Goal: Task Accomplishment & Management: Manage account settings

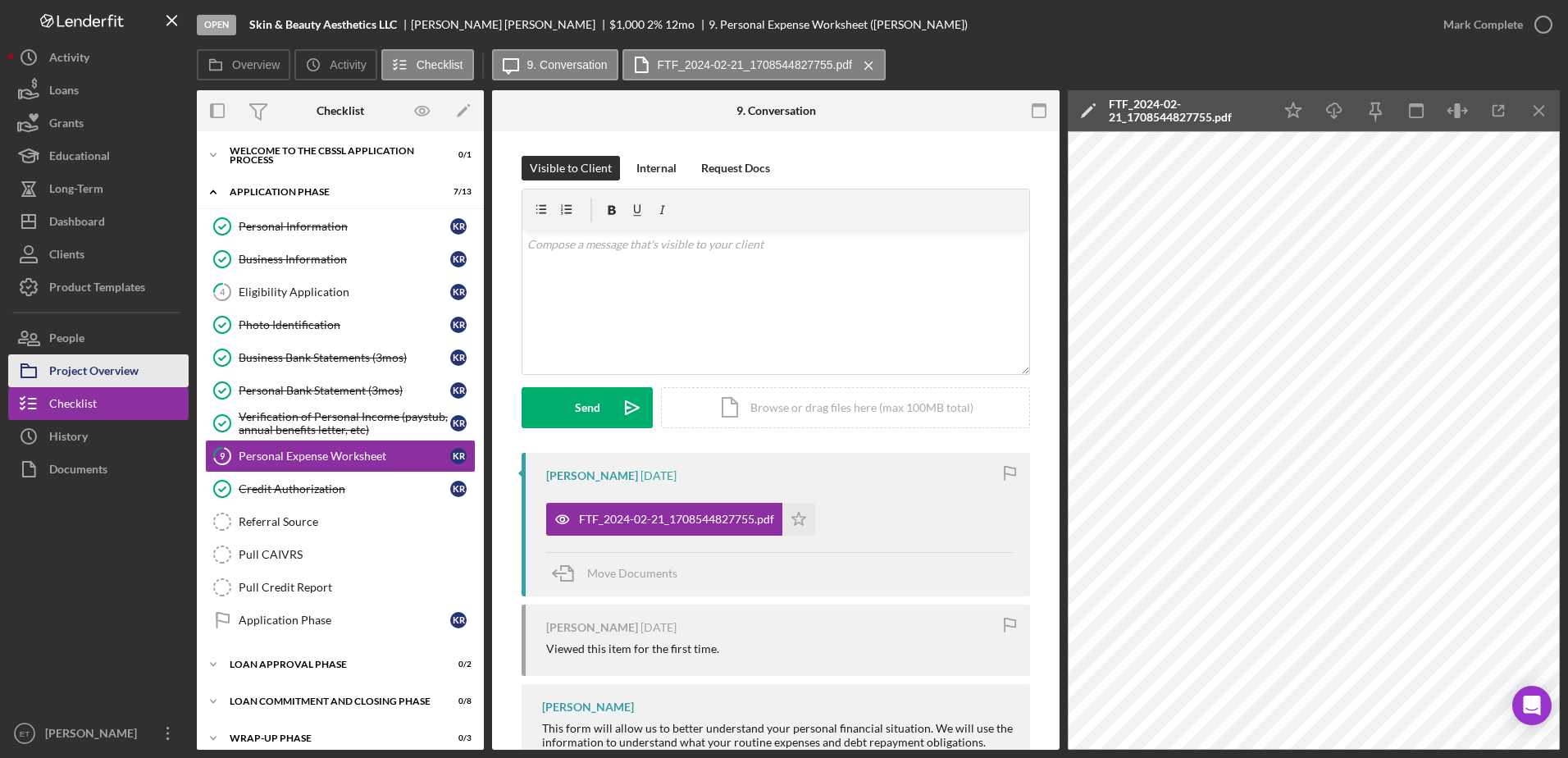
click at [104, 374] on div "Project Overview" at bounding box center [93, 372] width 89 height 37
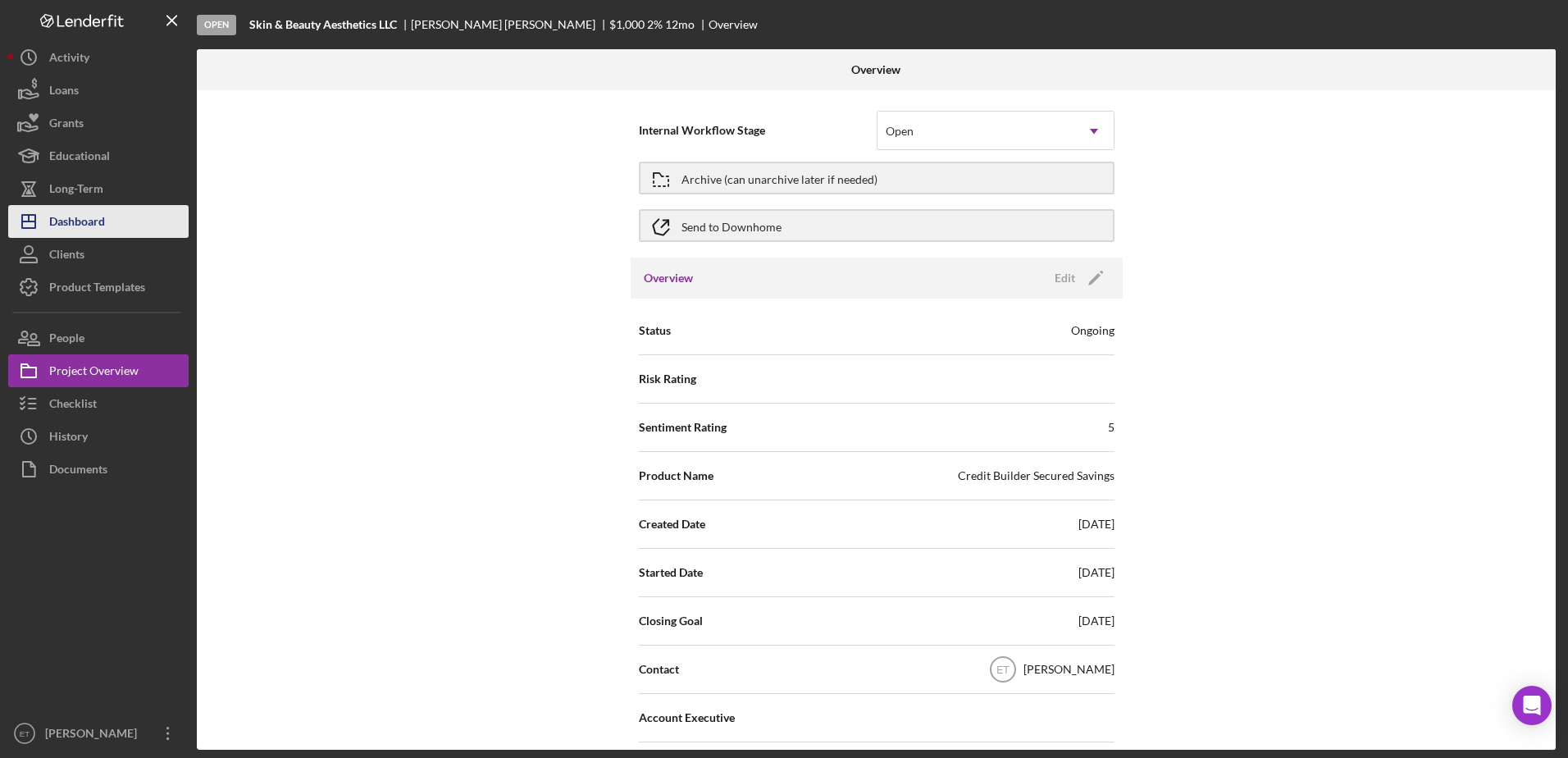
click at [96, 227] on div "Dashboard" at bounding box center [76, 223] width 55 height 37
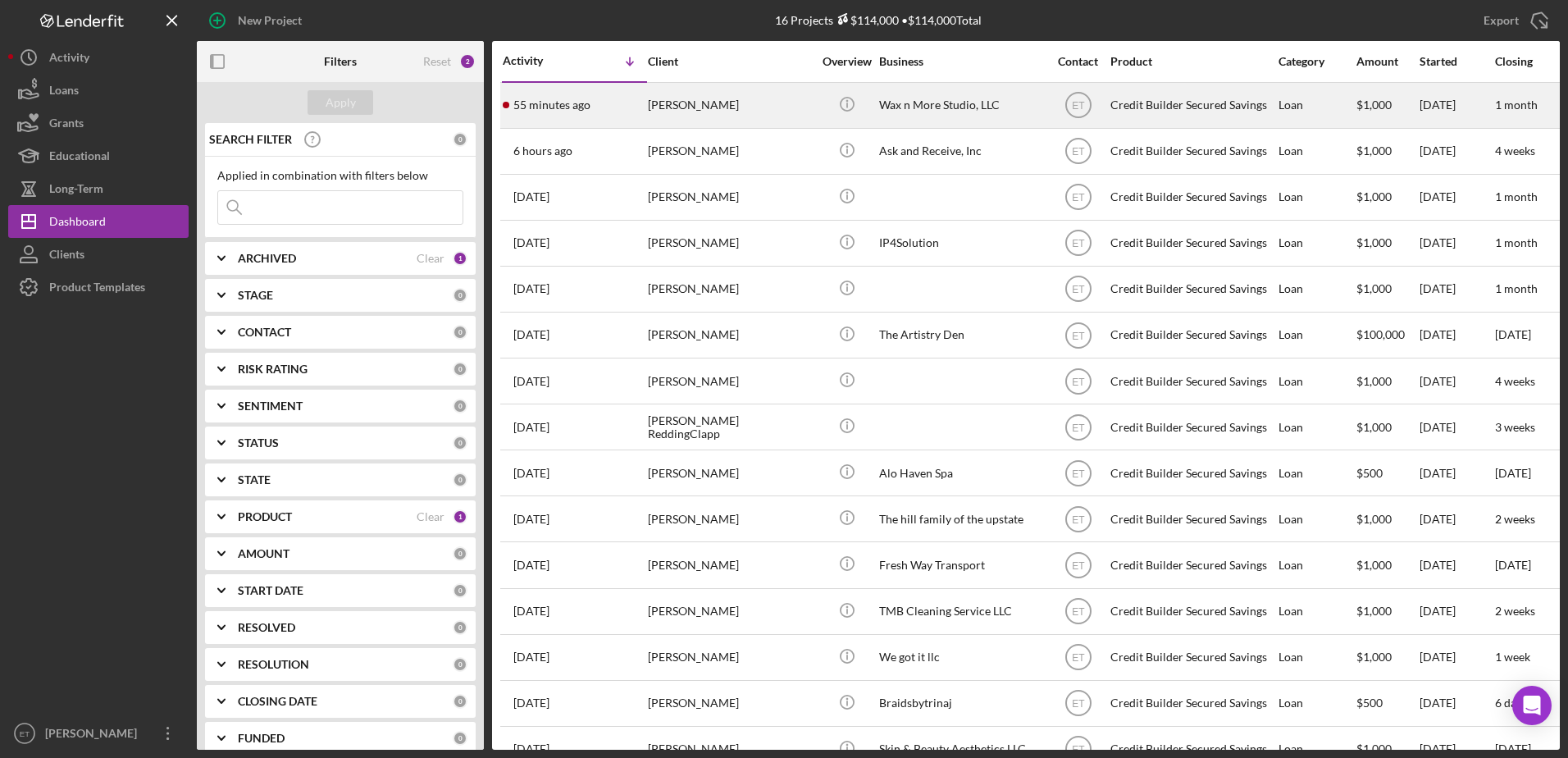
click at [684, 103] on div "[PERSON_NAME]" at bounding box center [730, 105] width 164 height 43
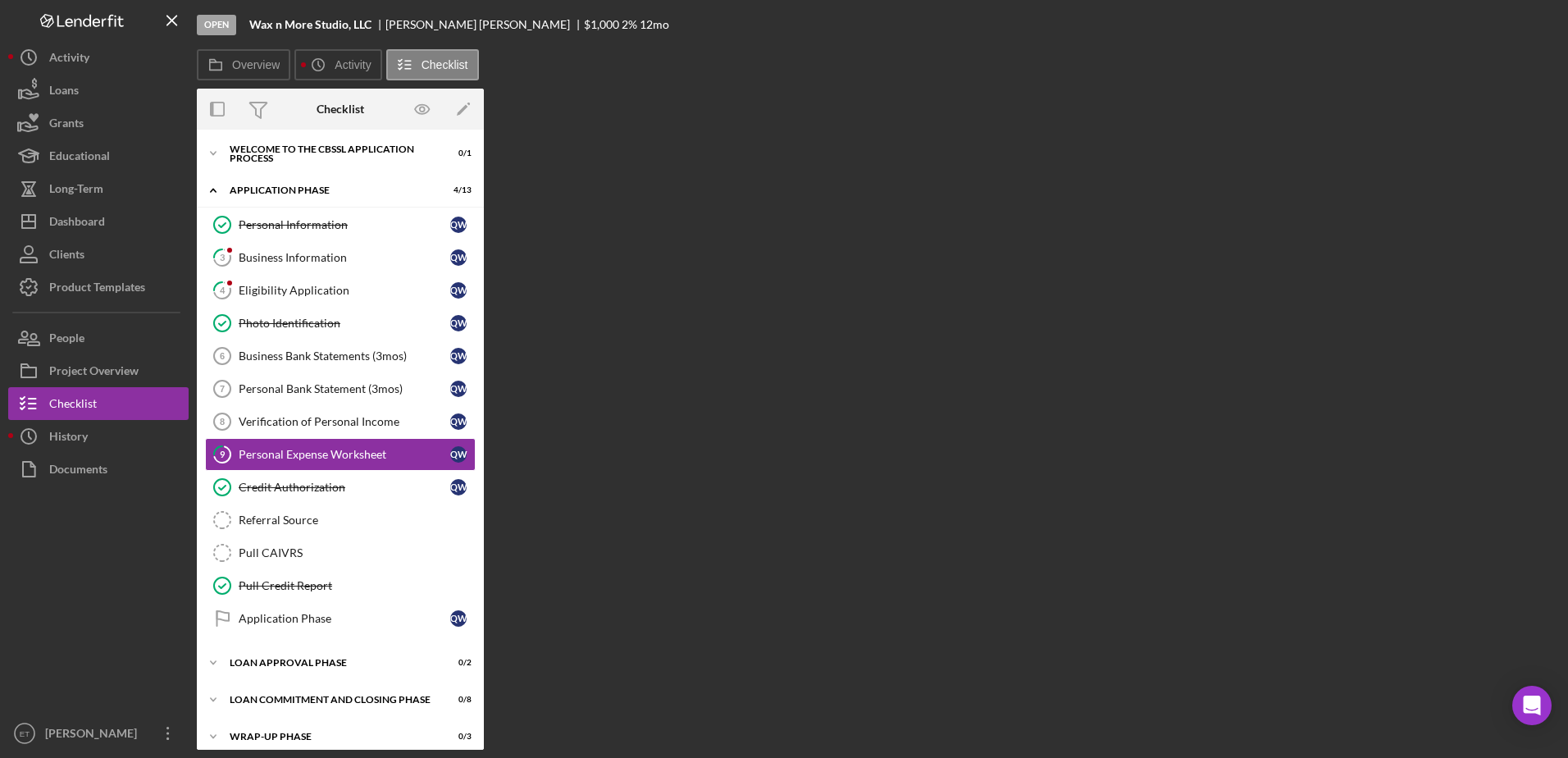
scroll to position [12, 0]
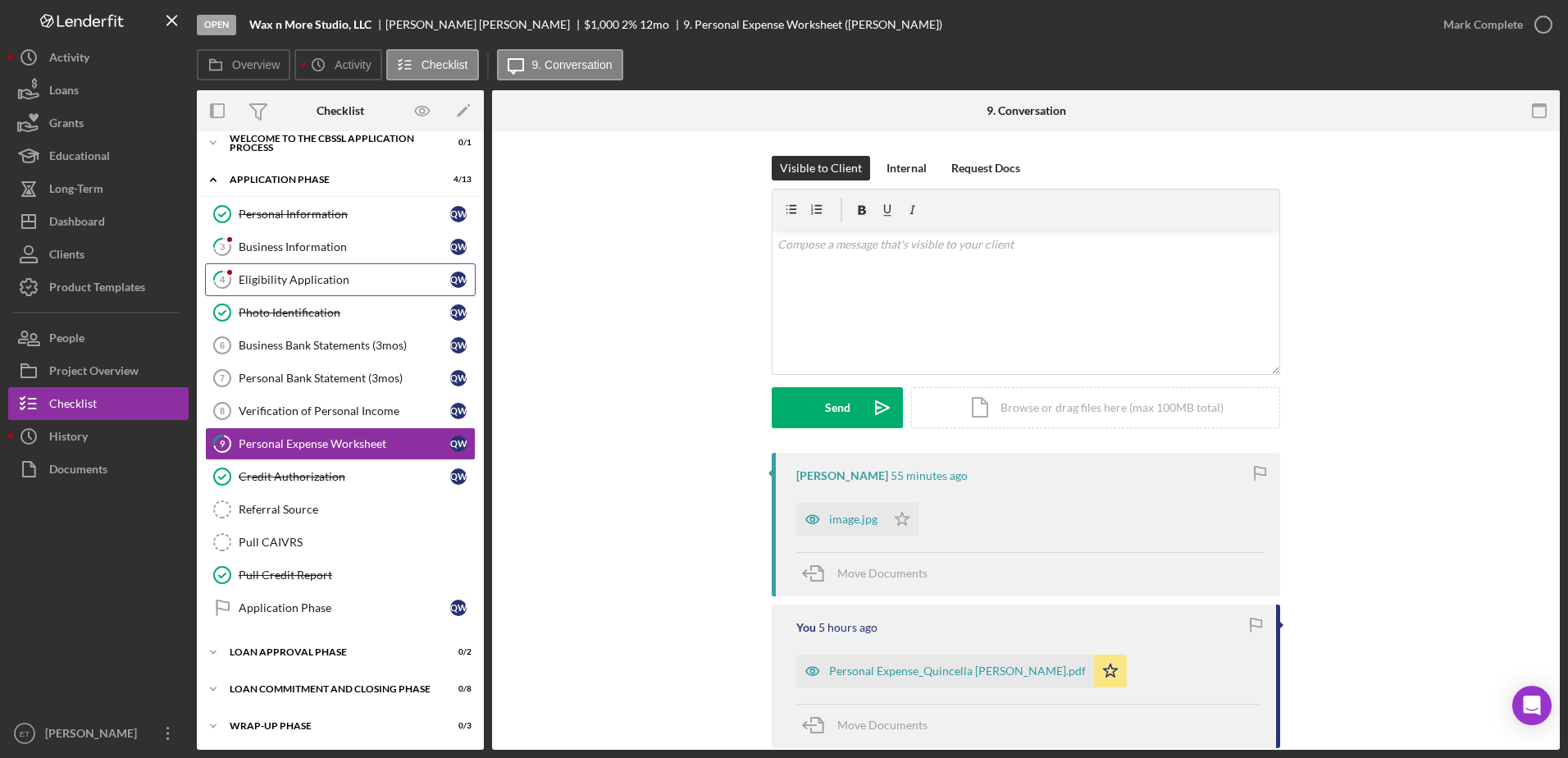
click at [266, 278] on div "Eligibility Application" at bounding box center [344, 280] width 211 height 13
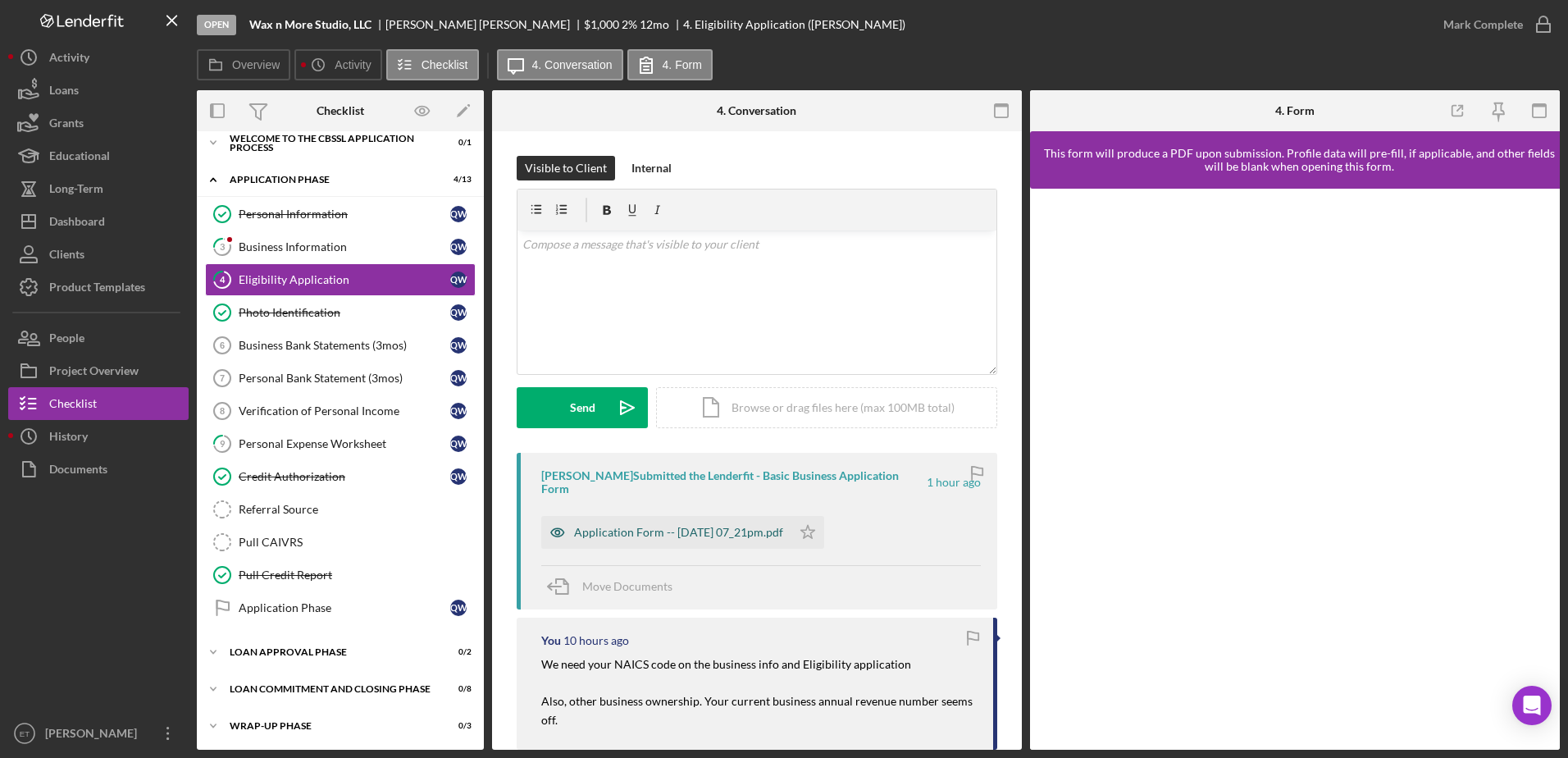
click at [555, 534] on icon "button" at bounding box center [557, 533] width 4 height 4
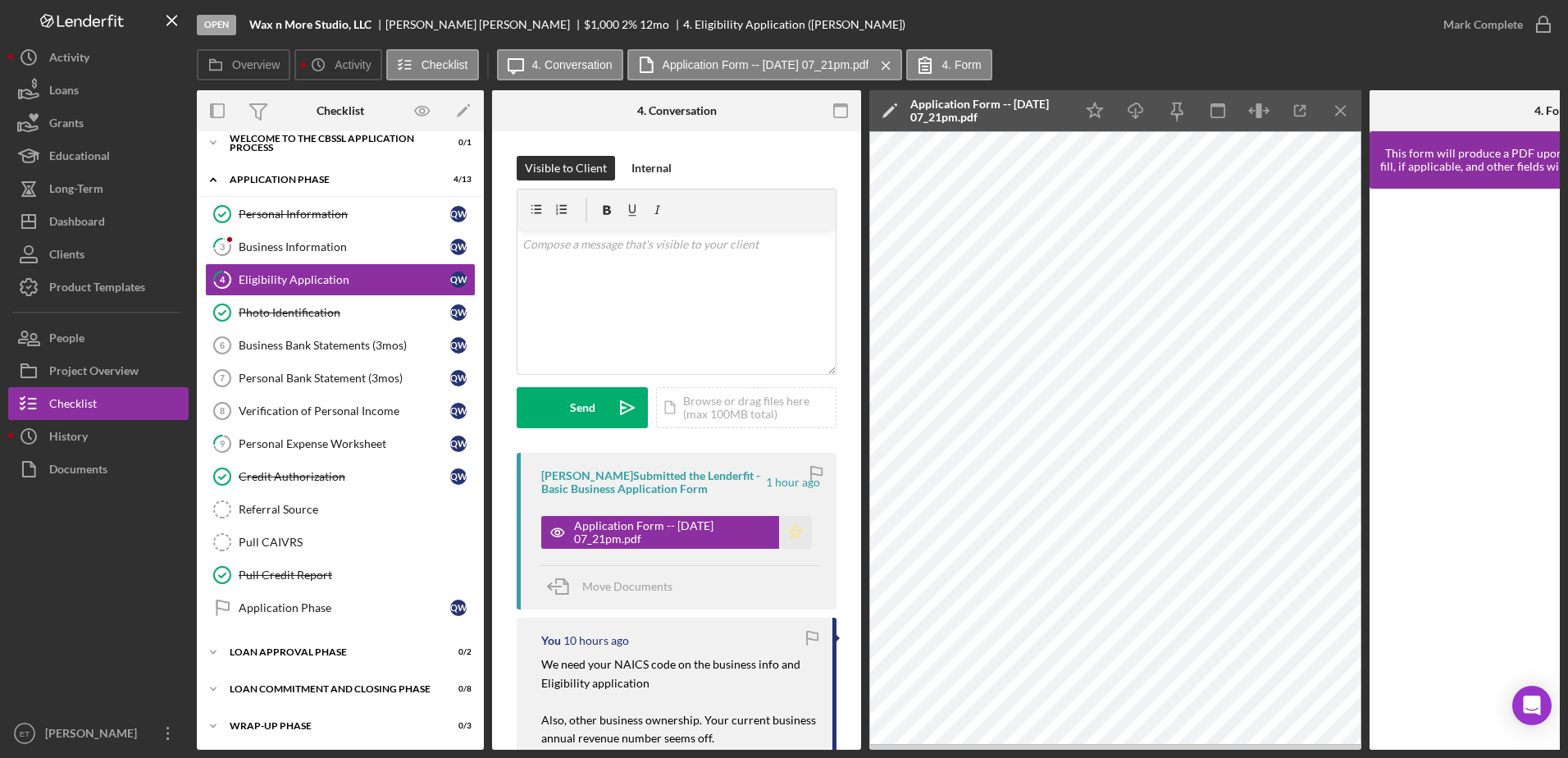
click at [792, 538] on polygon "button" at bounding box center [796, 532] width 14 height 13
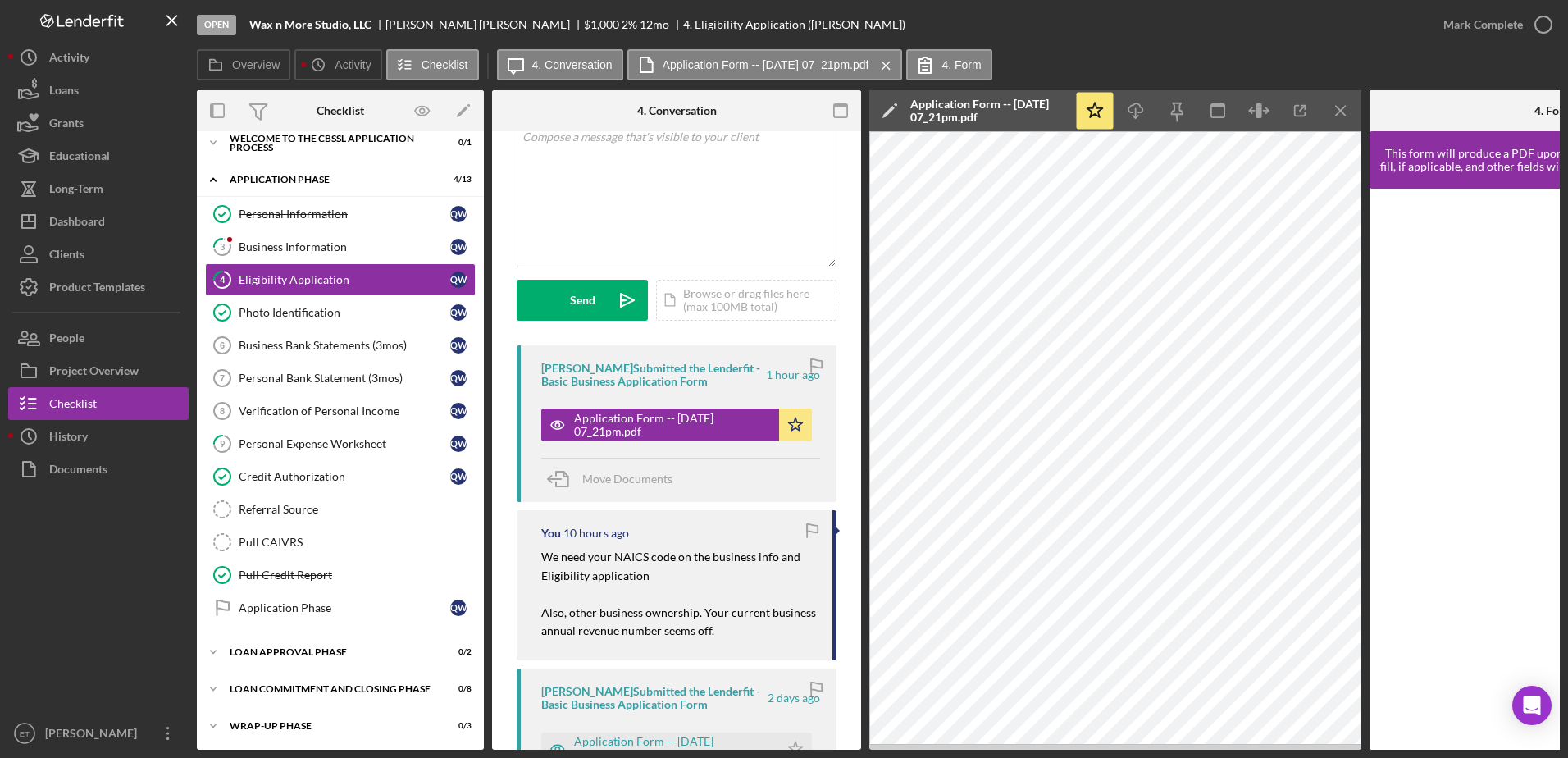
scroll to position [107, 0]
click at [1537, 19] on icon "button" at bounding box center [1544, 24] width 41 height 41
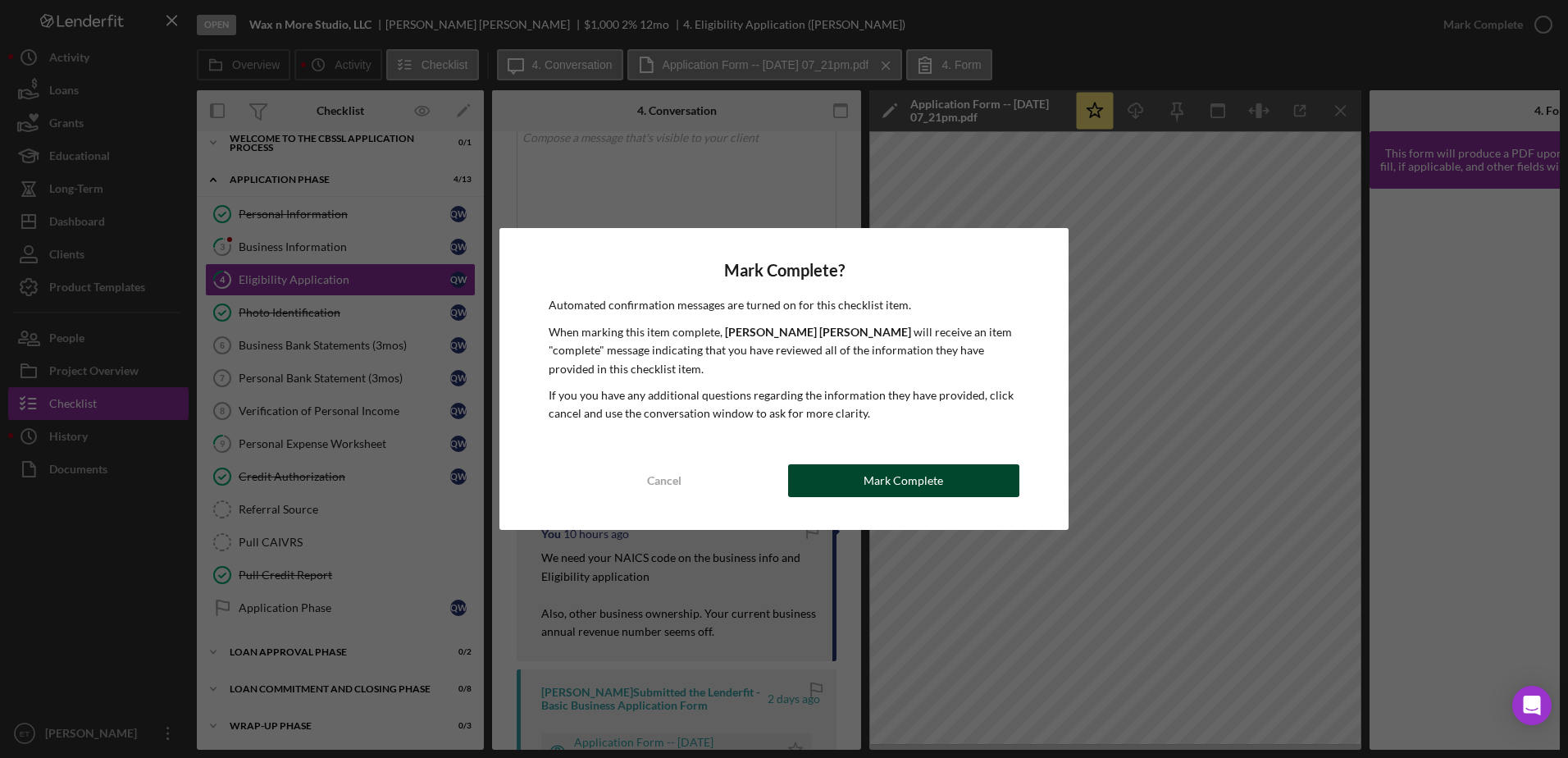
click at [914, 471] on div "Mark Complete" at bounding box center [903, 480] width 80 height 33
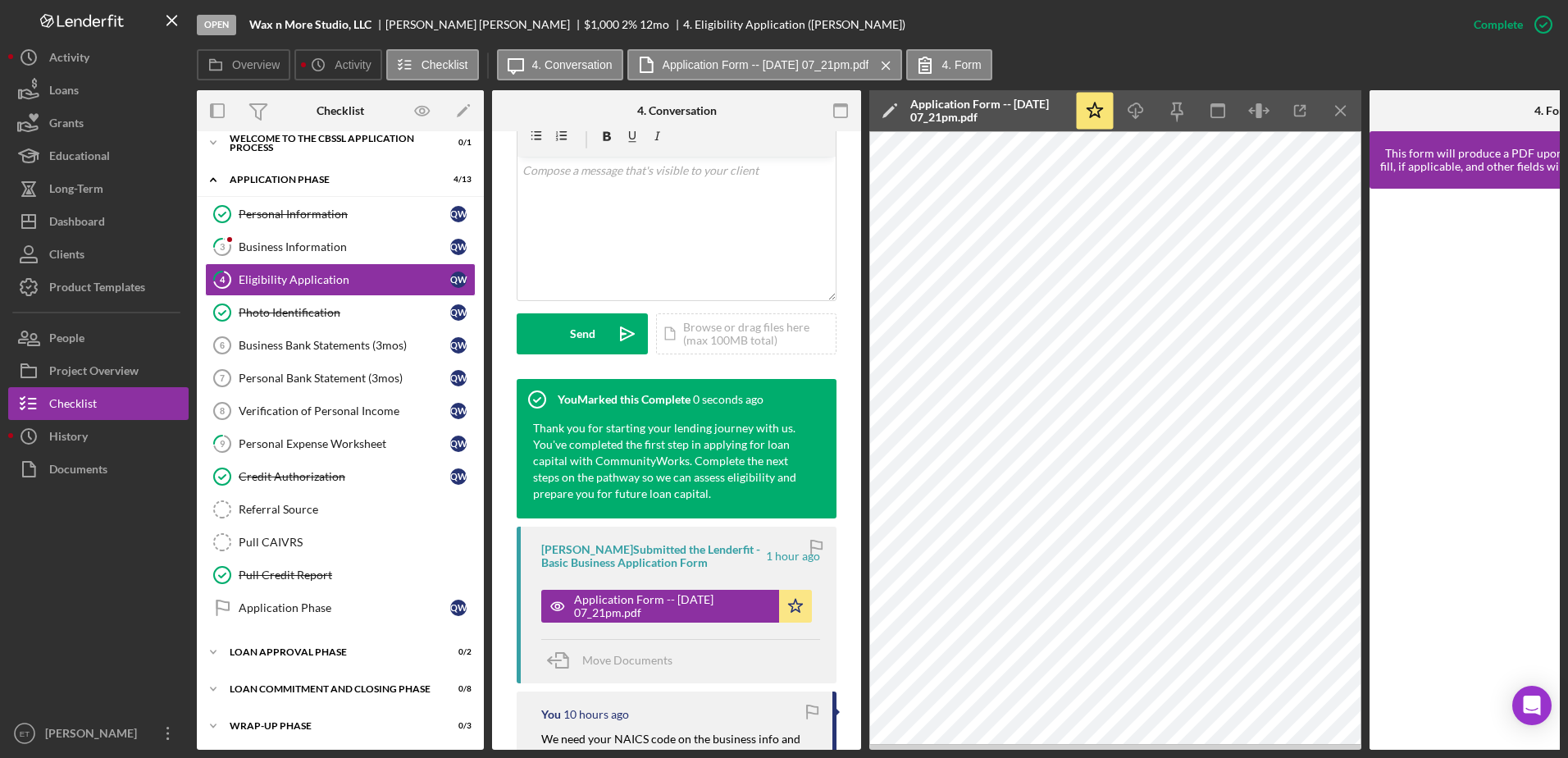
scroll to position [350, 0]
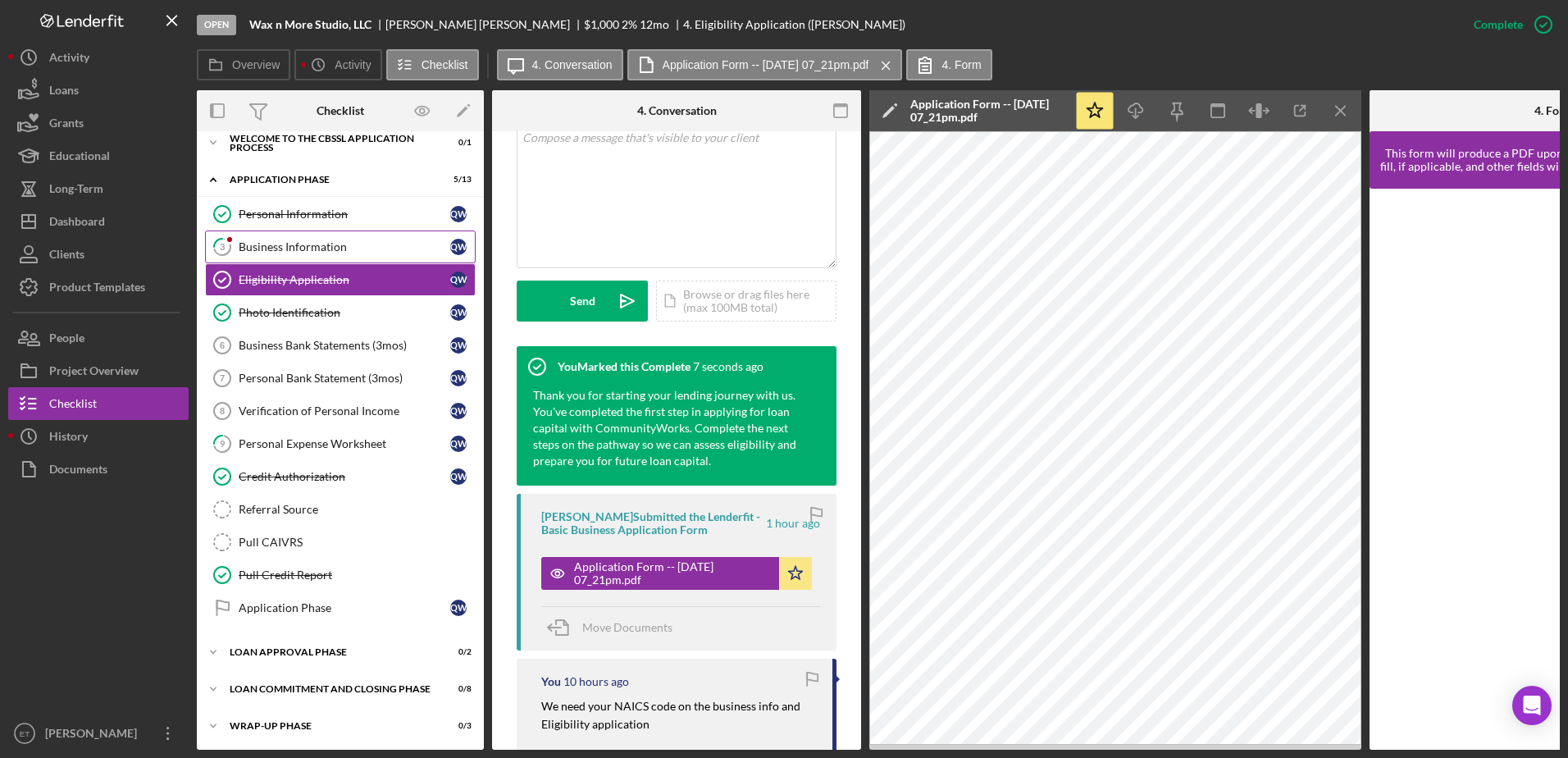
click at [298, 251] on div "Business Information" at bounding box center [344, 247] width 211 height 13
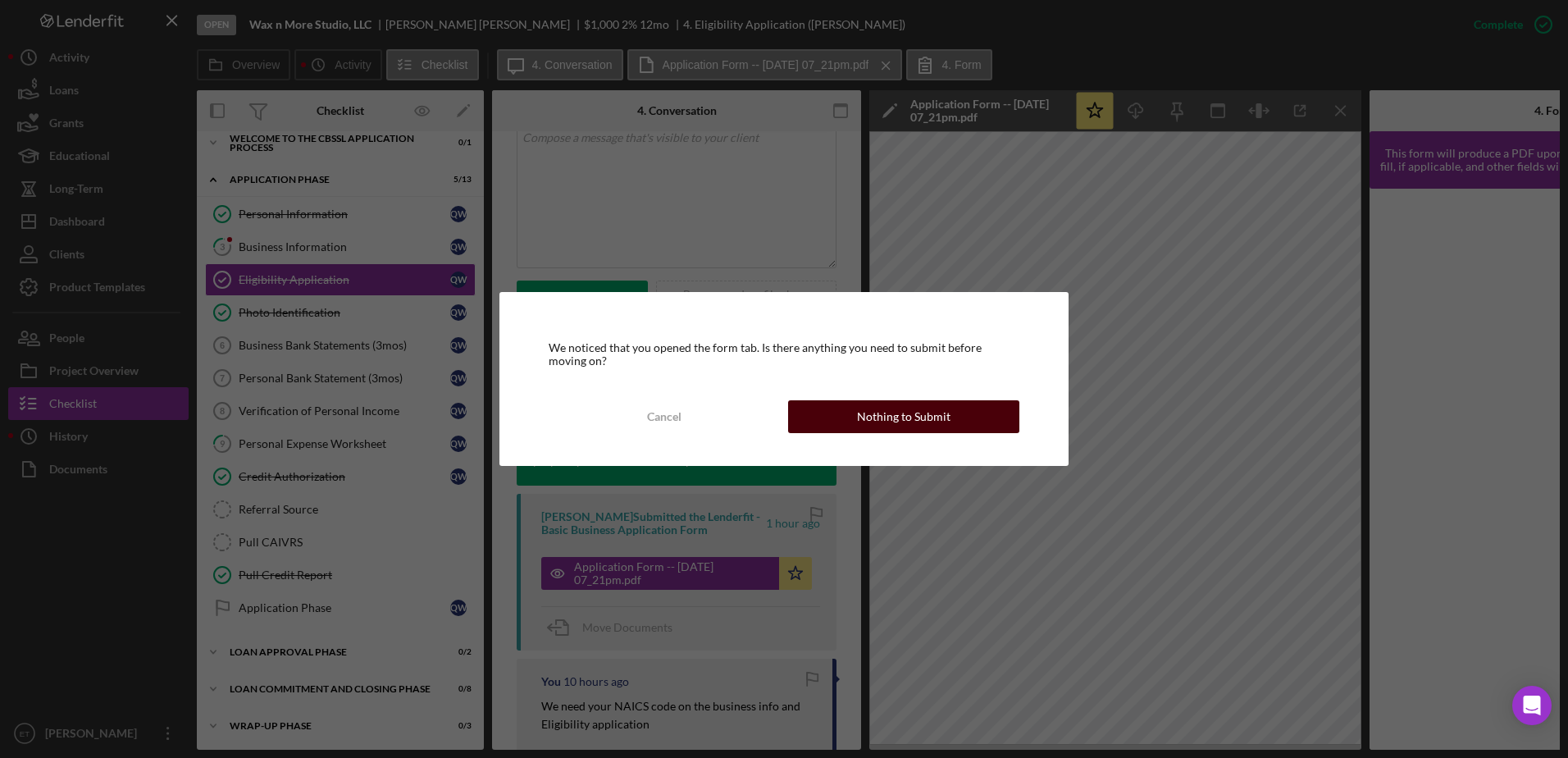
click at [881, 420] on div "Nothing to Submit" at bounding box center [904, 416] width 94 height 33
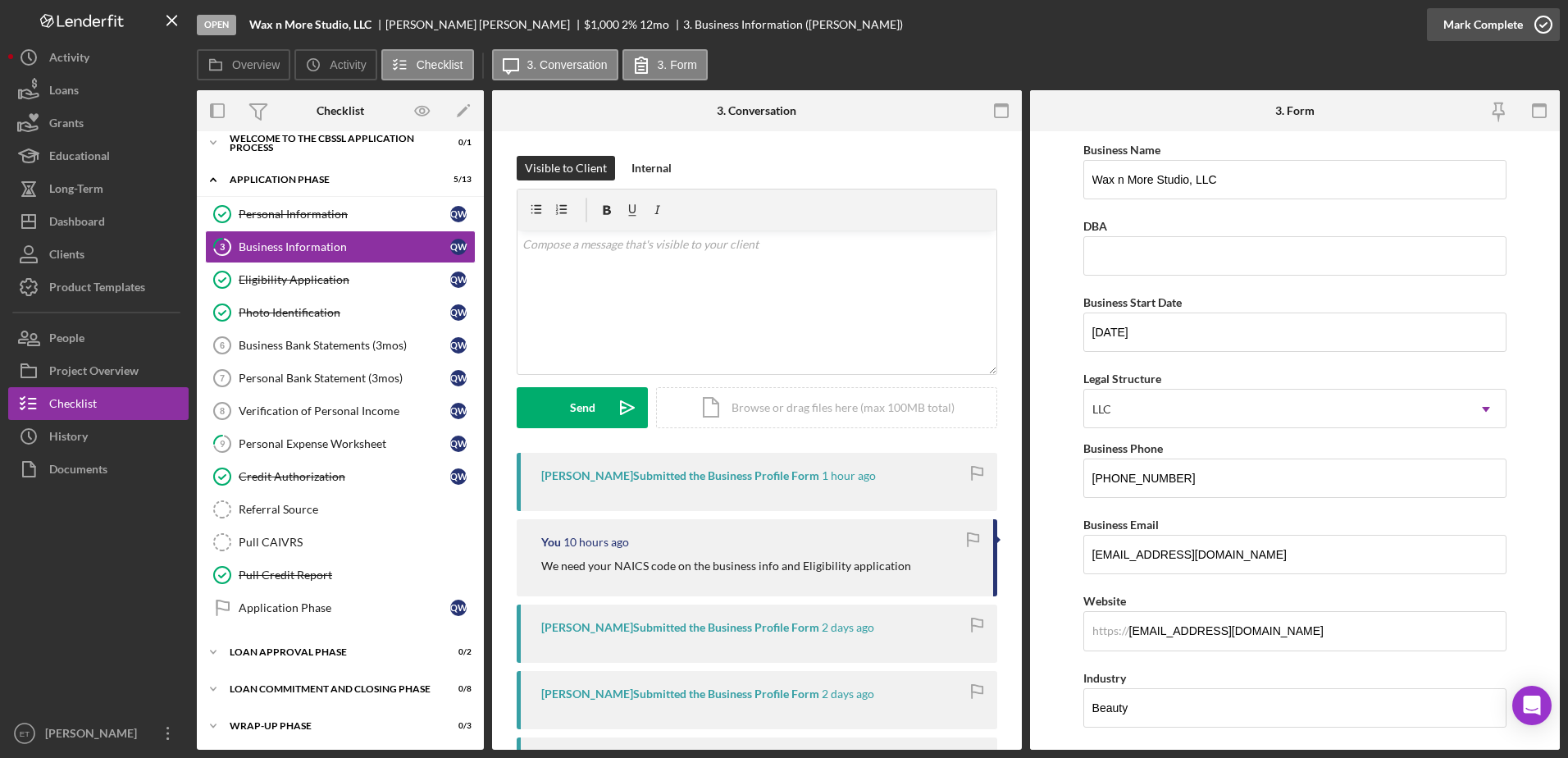
click at [1535, 29] on icon "button" at bounding box center [1544, 24] width 41 height 41
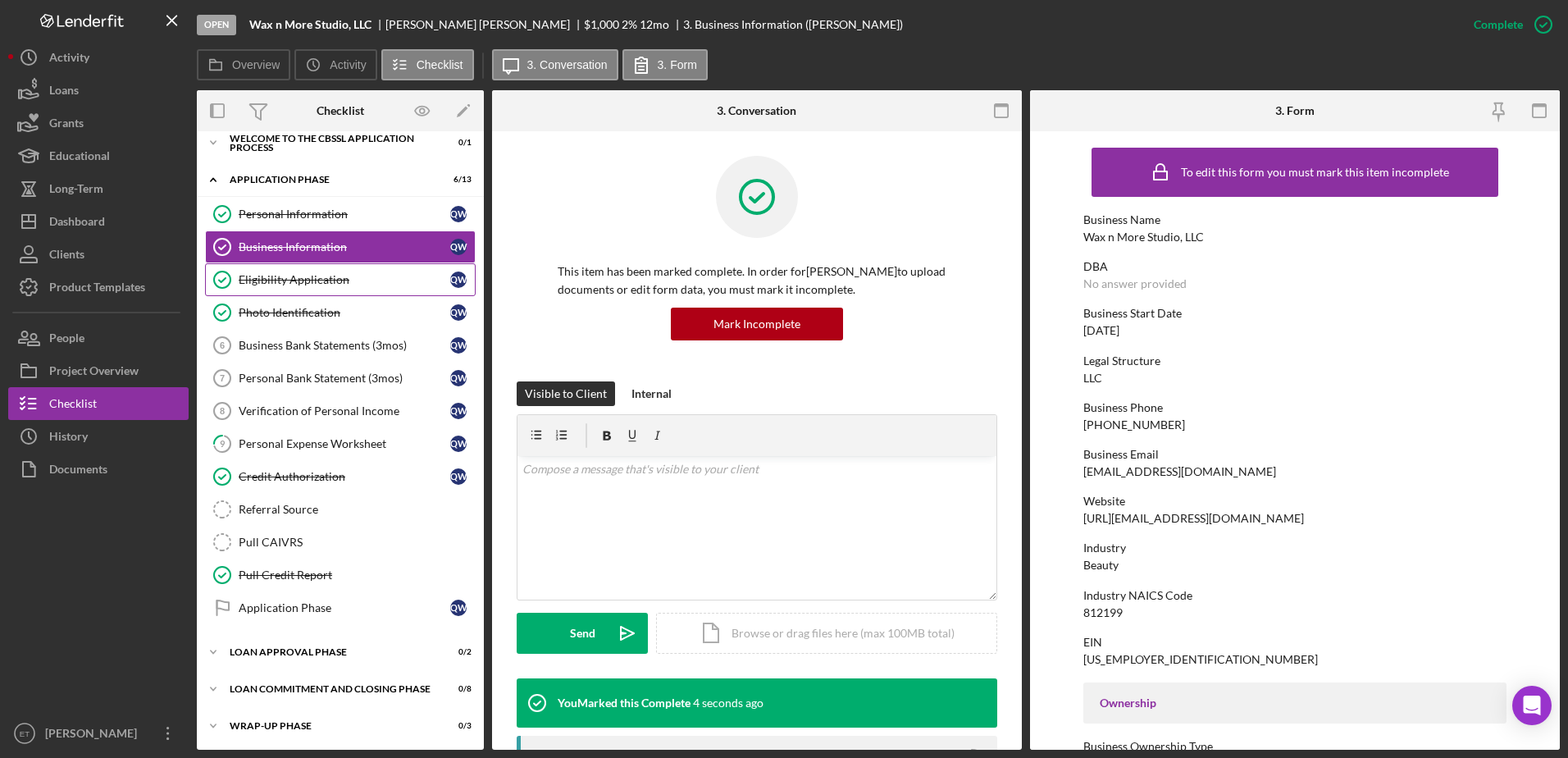
click at [265, 279] on div "Eligibility Application" at bounding box center [344, 280] width 211 height 13
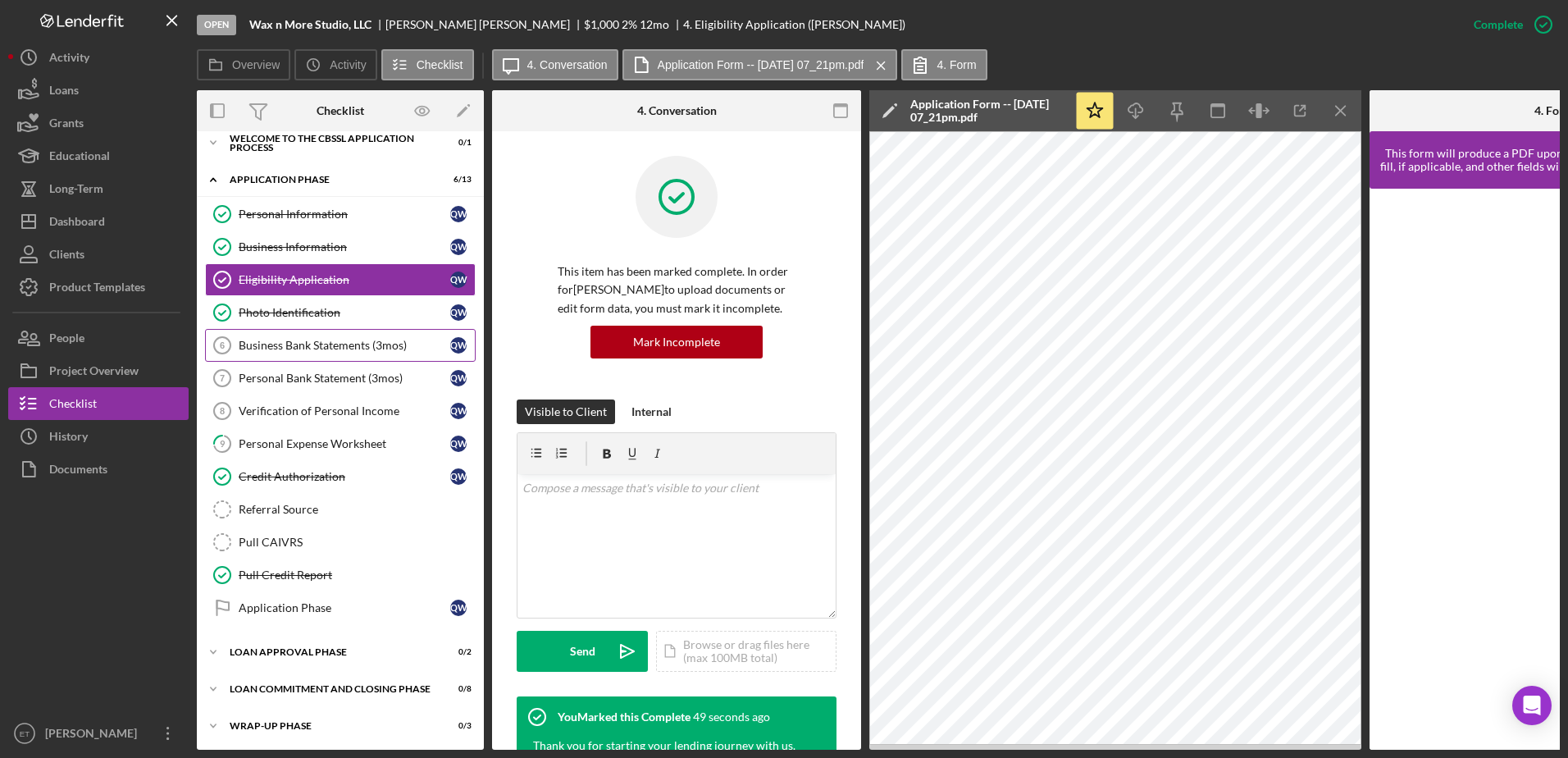
click at [281, 345] on div "Business Bank Statements (3mos)" at bounding box center [344, 346] width 211 height 13
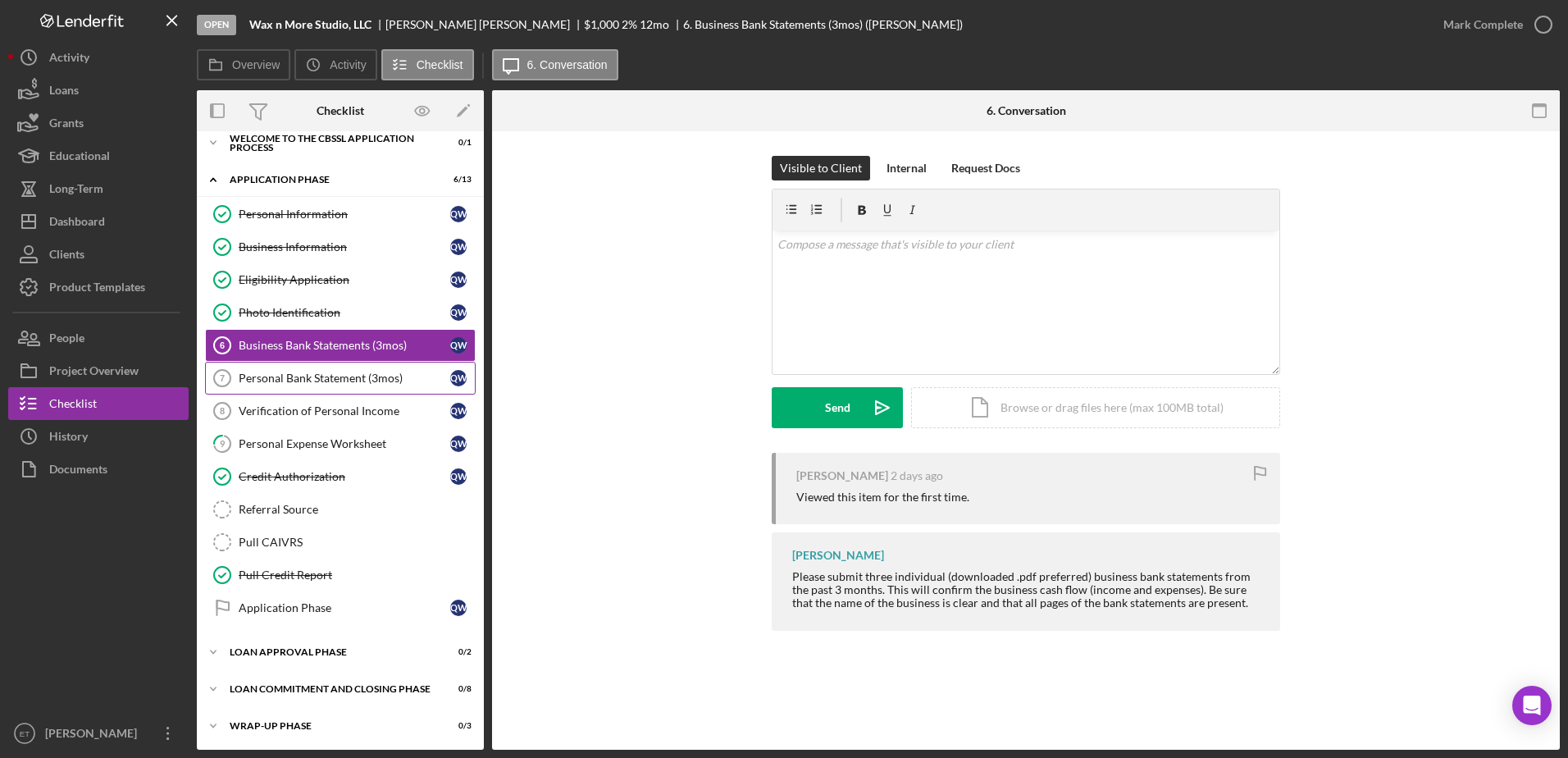
click at [269, 380] on div "Personal Bank Statement (3mos)" at bounding box center [344, 379] width 211 height 13
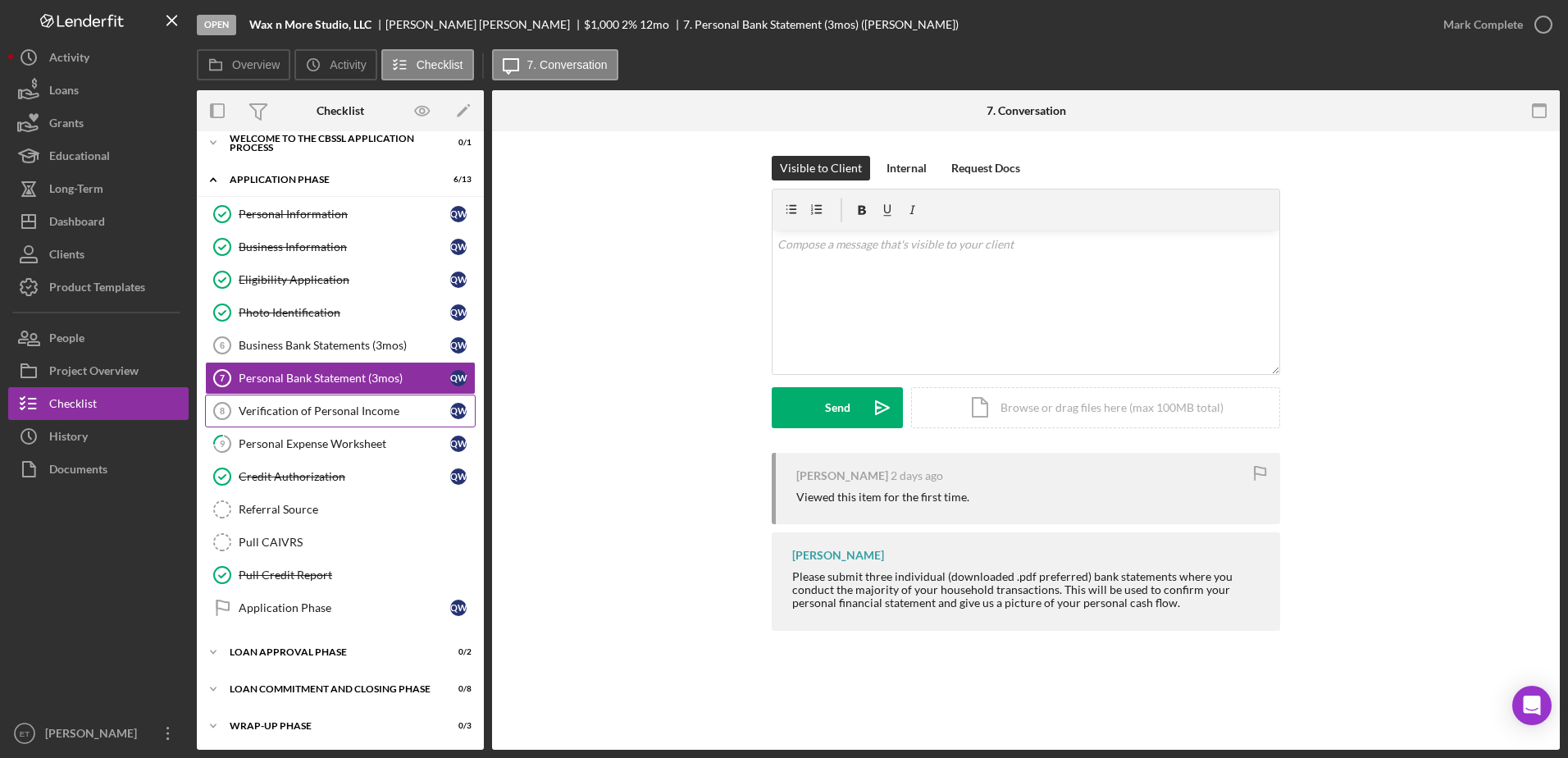
click at [276, 410] on div "Verification of Personal Income" at bounding box center [344, 410] width 211 height 13
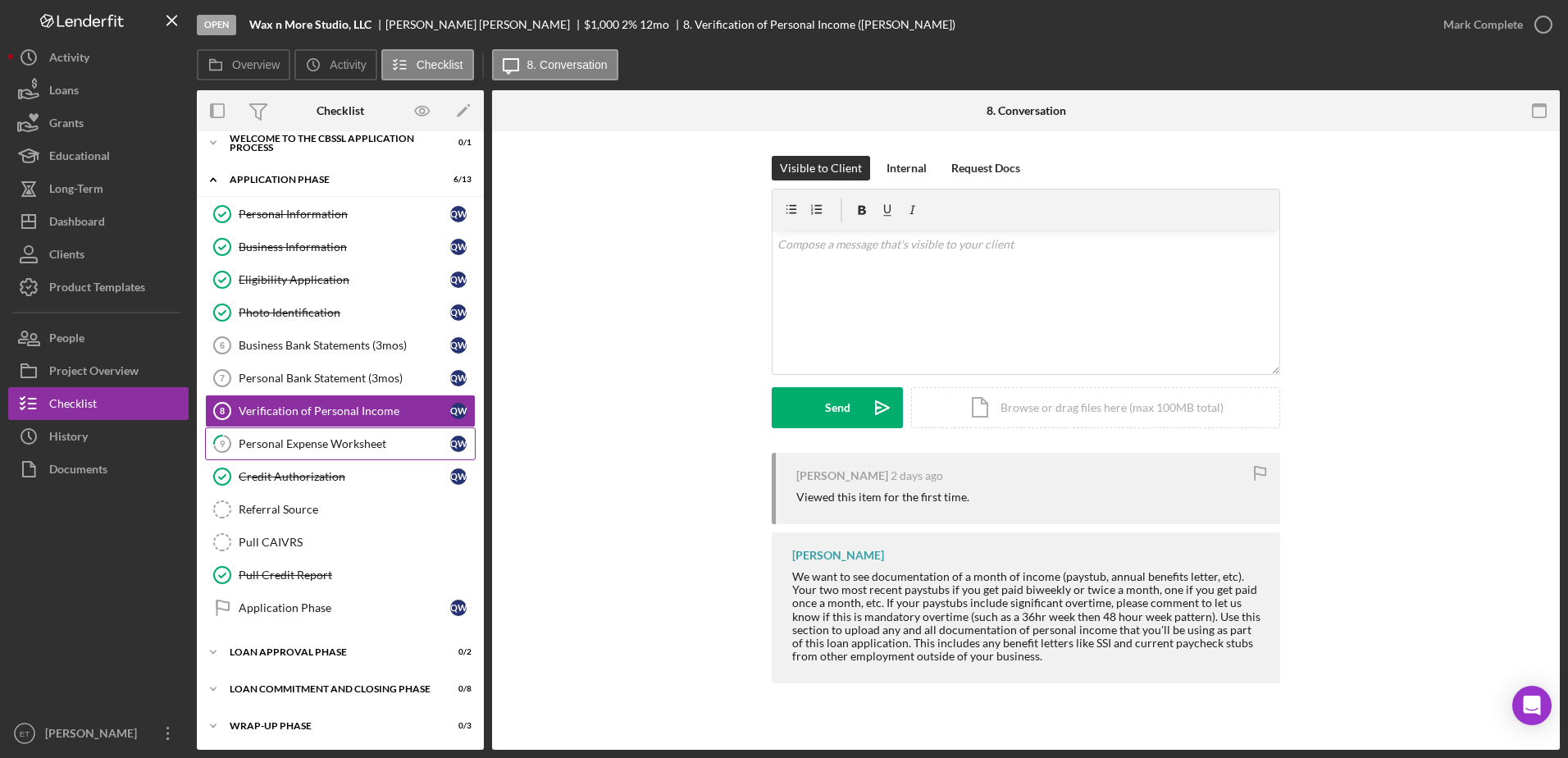
click at [281, 437] on div "Personal Expense Worksheet" at bounding box center [344, 443] width 211 height 13
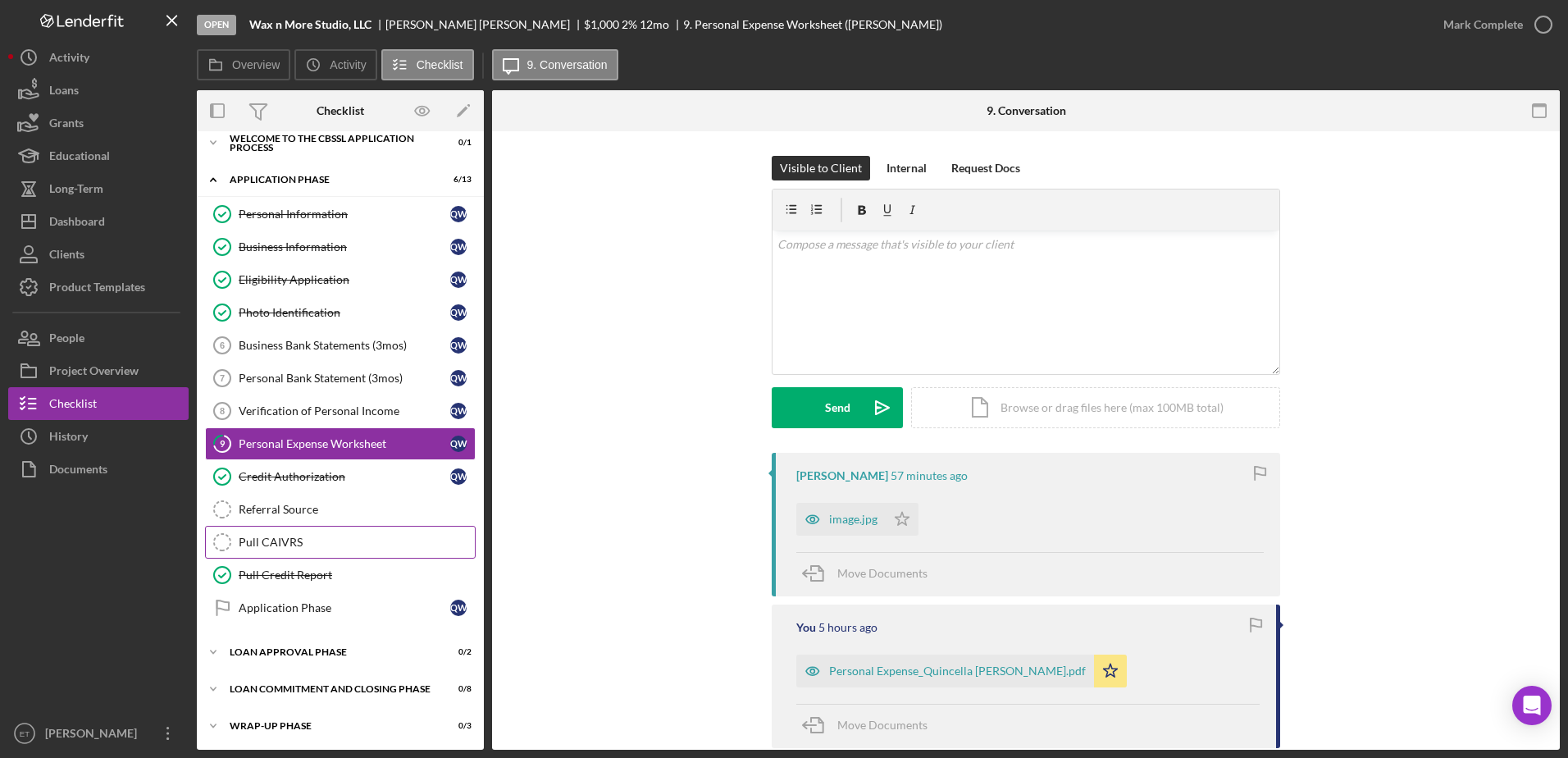
click at [261, 540] on div "Pull CAIVRS" at bounding box center [356, 542] width 236 height 13
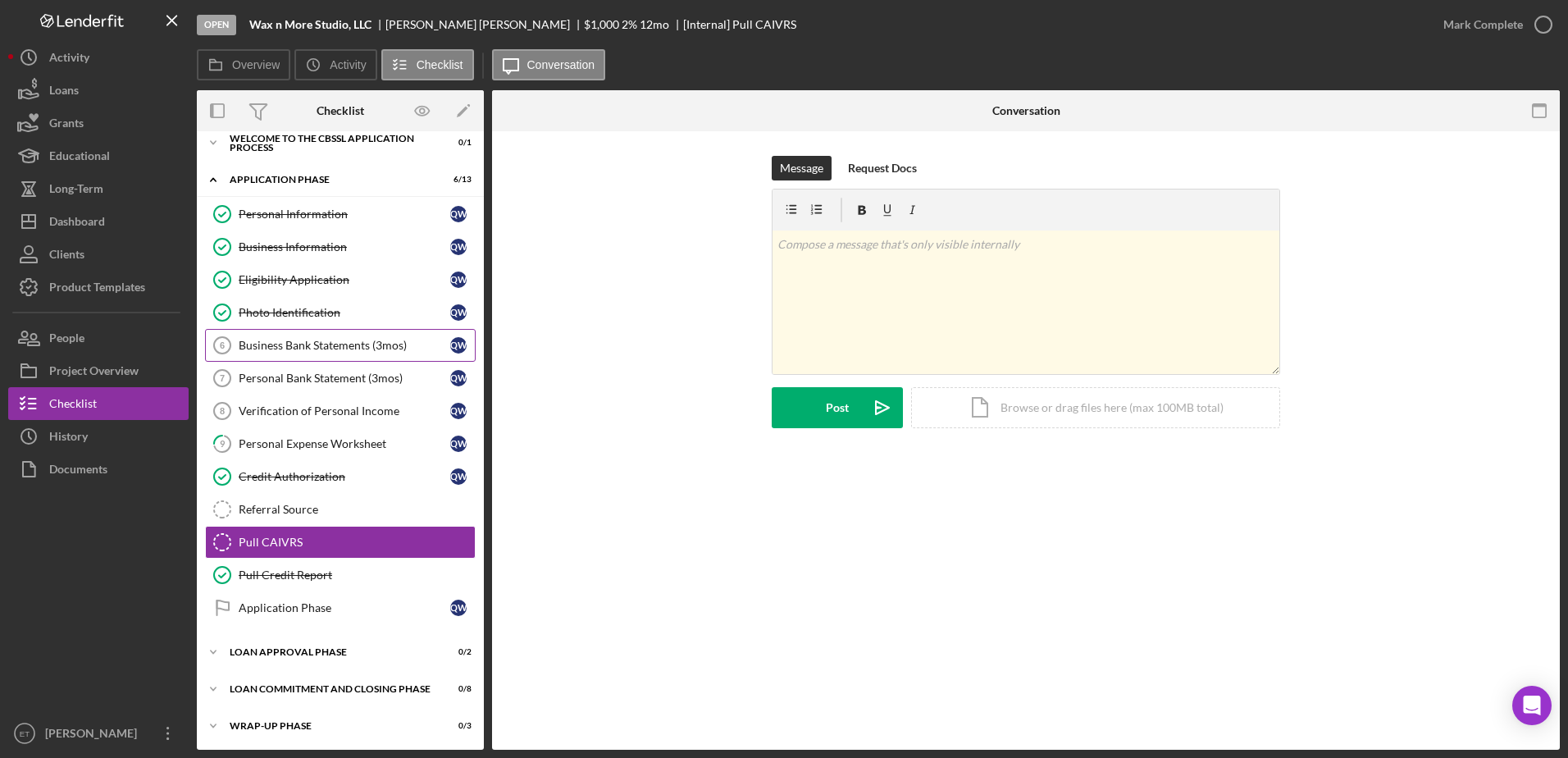
click at [258, 340] on div "Business Bank Statements (3mos)" at bounding box center [344, 346] width 211 height 13
